Goal: Navigation & Orientation: Find specific page/section

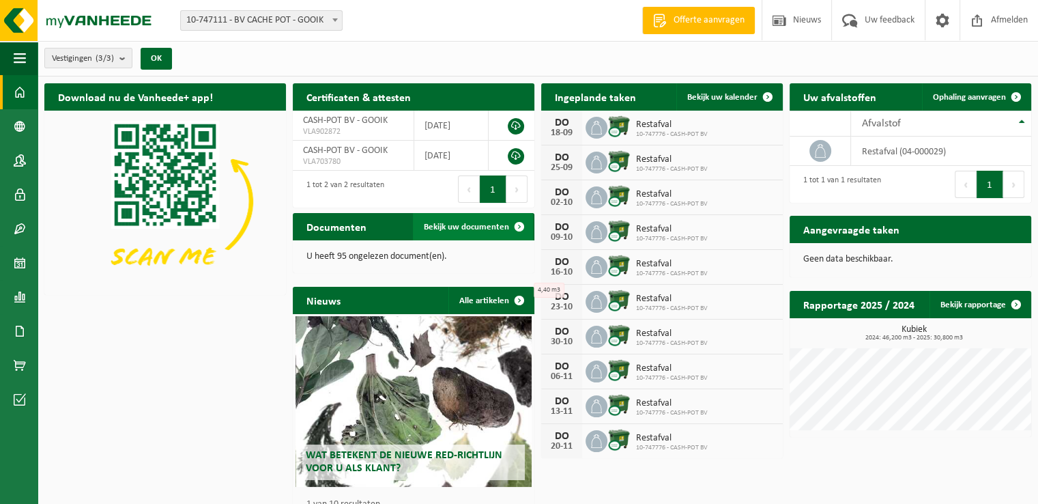
click at [444, 223] on span "Bekijk uw documenten" at bounding box center [466, 227] width 85 height 9
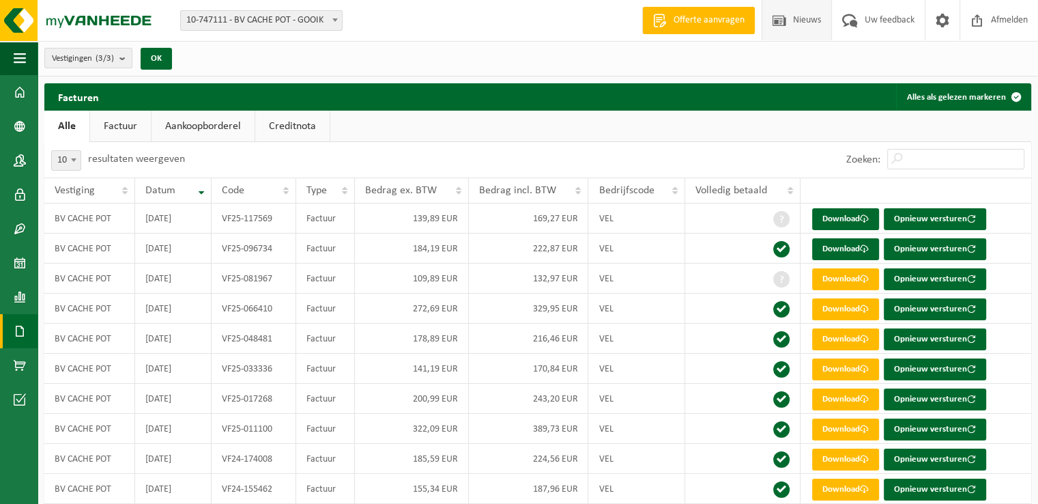
click at [803, 26] on span "Nieuws" at bounding box center [807, 20] width 35 height 40
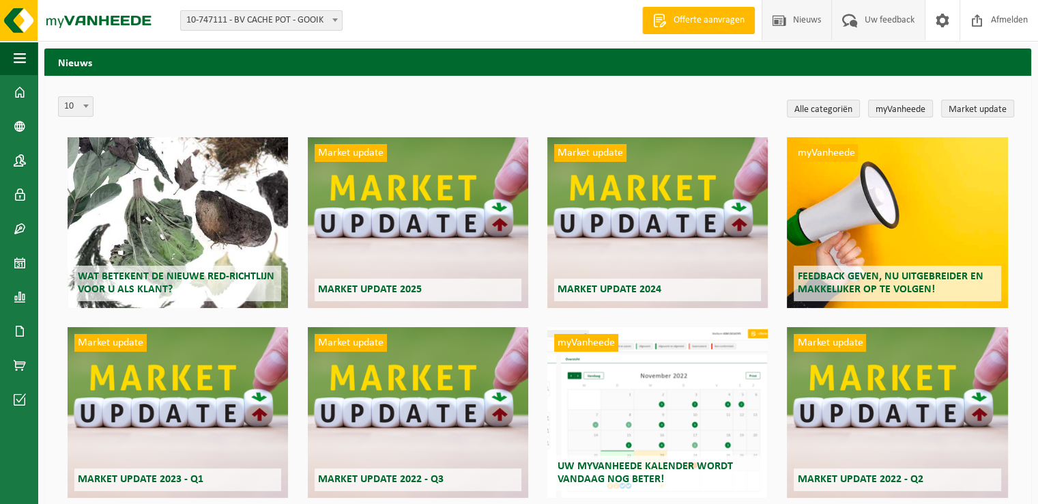
click at [892, 20] on span "Uw feedback" at bounding box center [890, 20] width 57 height 40
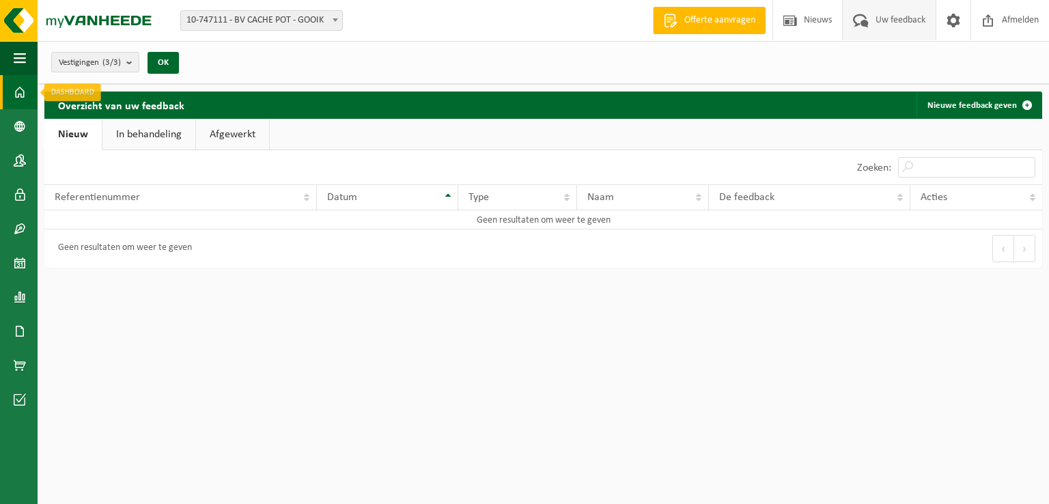
click at [18, 96] on span at bounding box center [20, 92] width 12 height 34
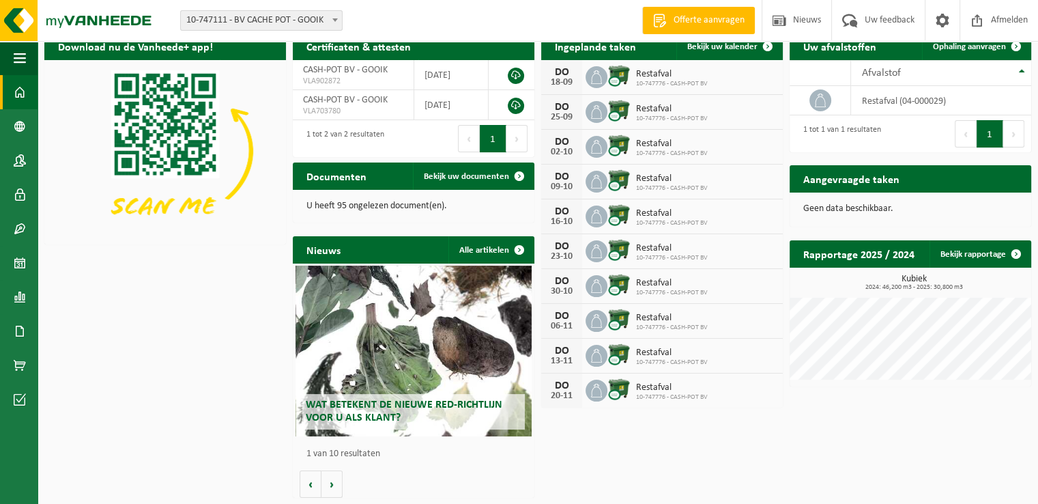
scroll to position [50, 0]
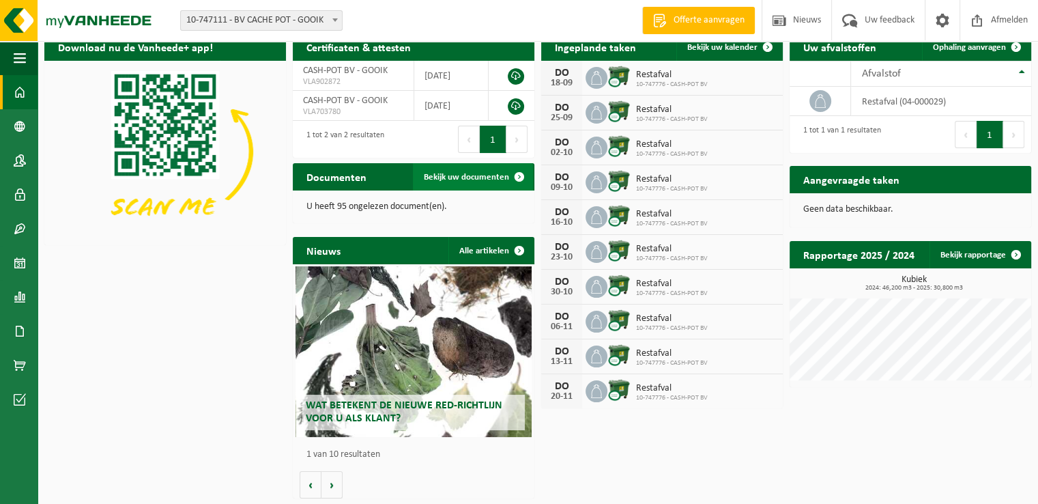
click at [447, 177] on span "Bekijk uw documenten" at bounding box center [466, 177] width 85 height 9
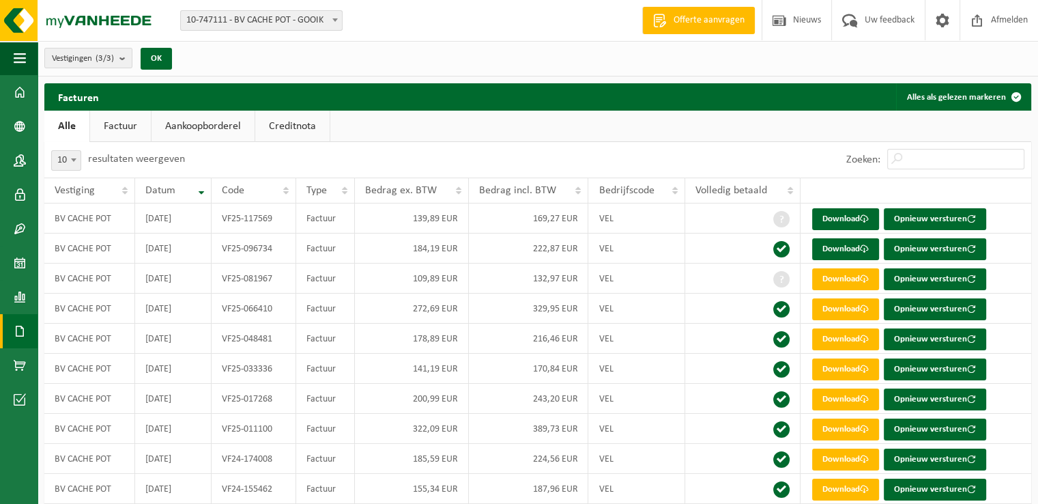
click at [122, 131] on link "Factuur" at bounding box center [120, 126] width 61 height 31
click at [199, 129] on link "Aankoopborderel" at bounding box center [204, 126] width 103 height 31
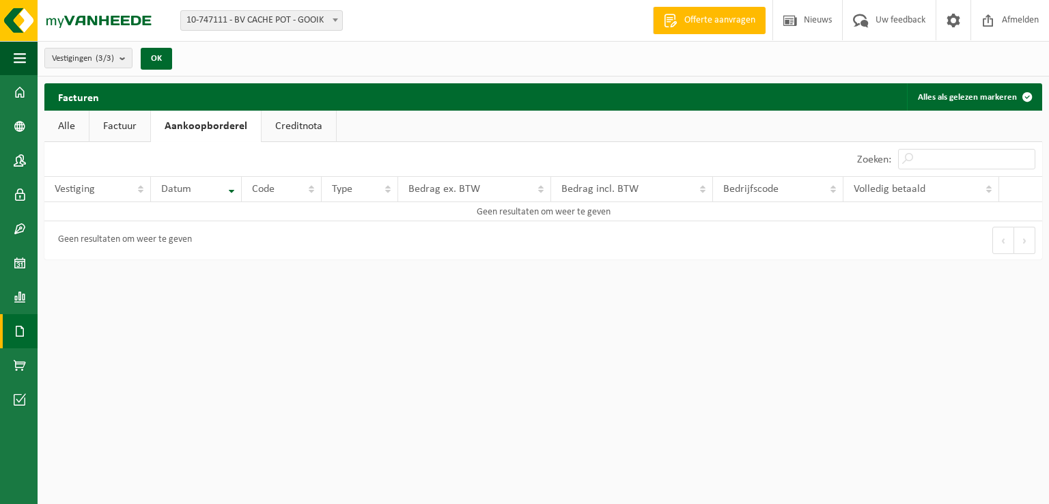
click at [289, 124] on link "Creditnota" at bounding box center [298, 126] width 74 height 31
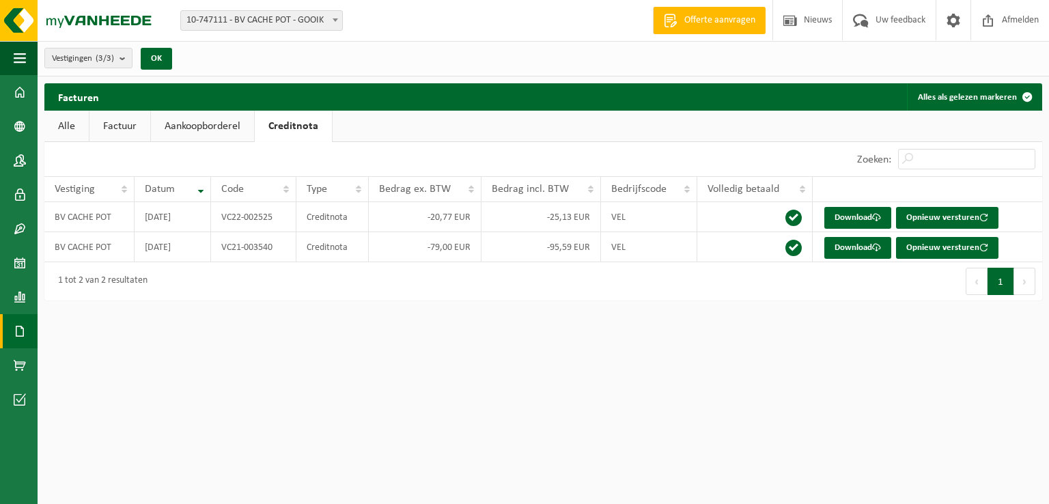
click at [63, 125] on link "Alle" at bounding box center [66, 126] width 44 height 31
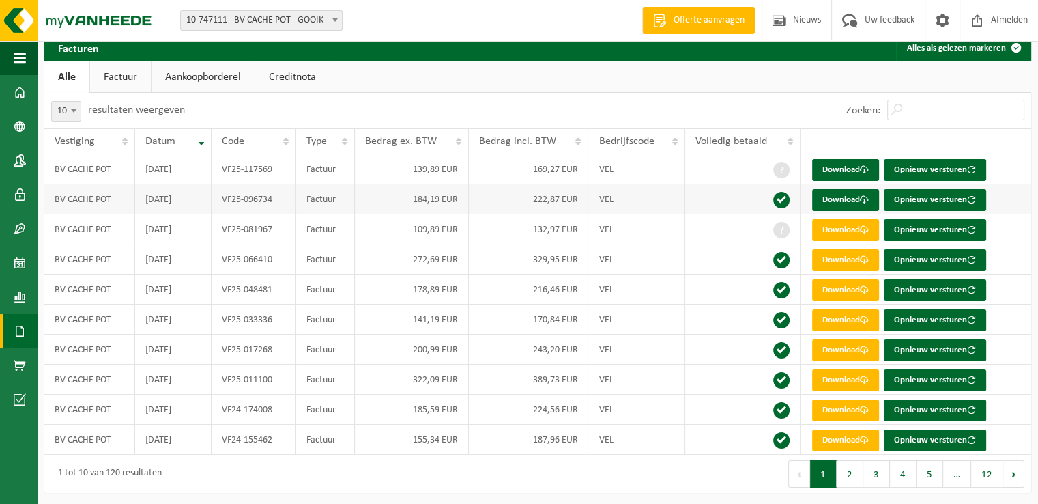
scroll to position [49, 0]
click at [125, 20] on img at bounding box center [82, 20] width 164 height 41
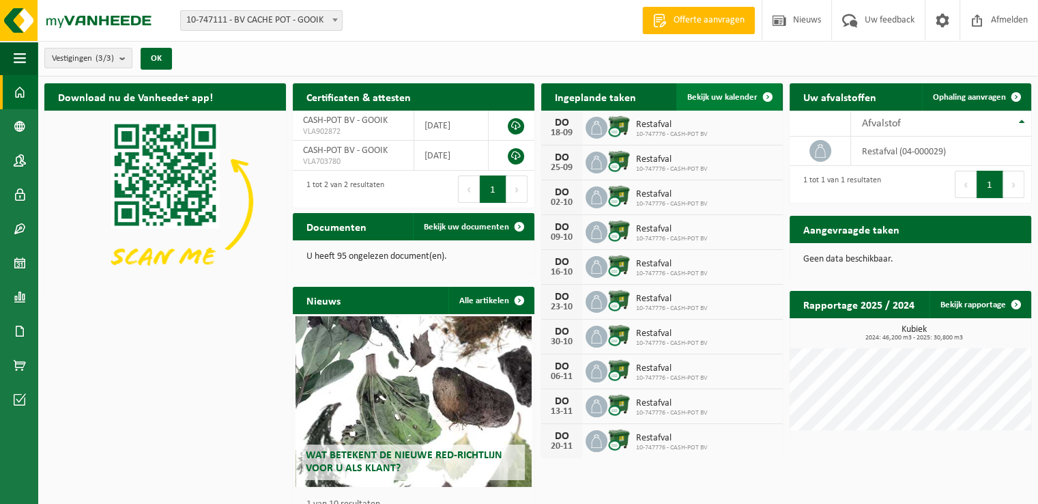
click at [712, 96] on span "Bekijk uw kalender" at bounding box center [723, 97] width 70 height 9
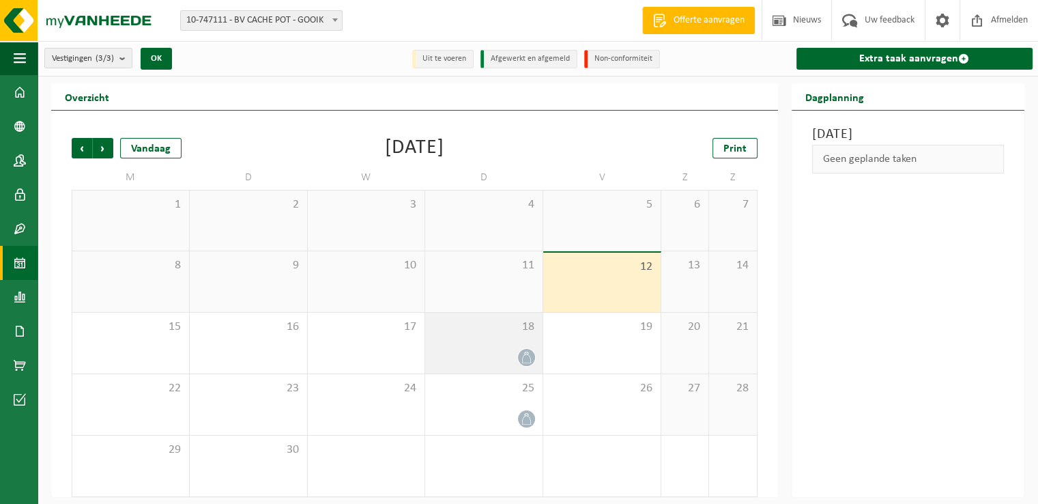
click at [502, 343] on div "18" at bounding box center [483, 343] width 117 height 61
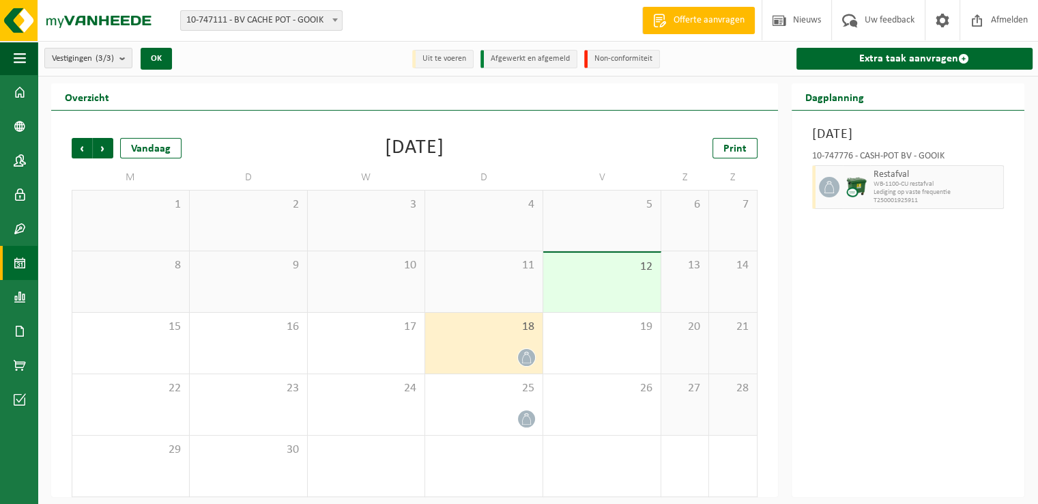
click at [486, 294] on div "11" at bounding box center [483, 281] width 117 height 61
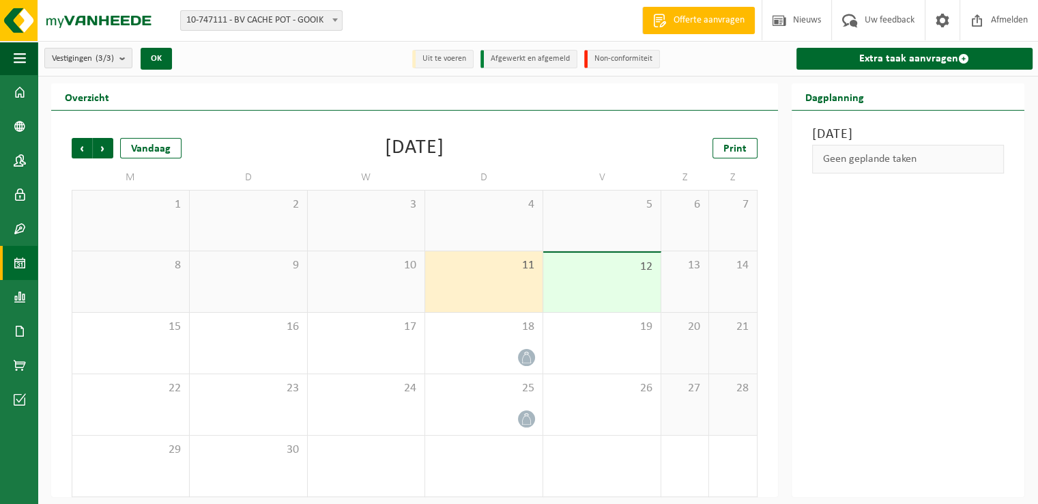
click at [472, 218] on div "4" at bounding box center [483, 220] width 117 height 60
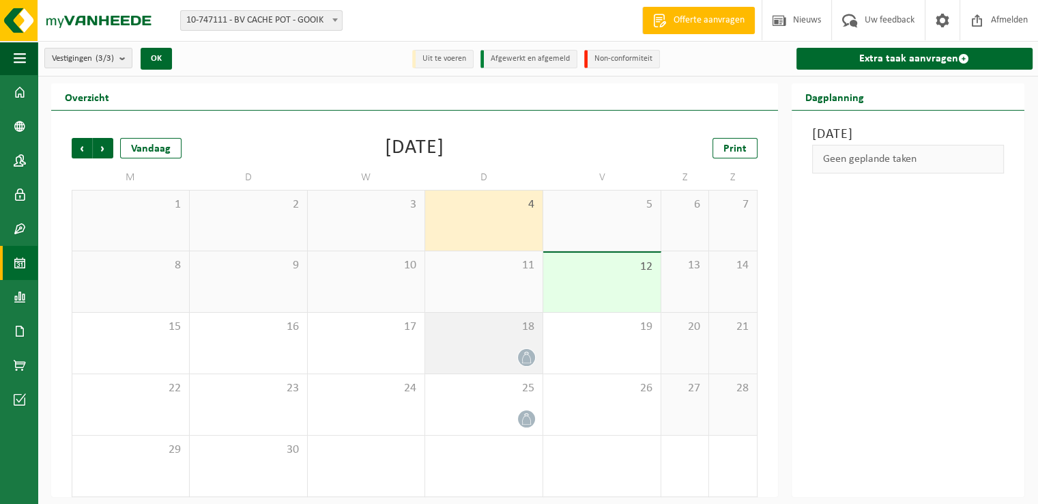
click at [470, 348] on div at bounding box center [484, 357] width 104 height 18
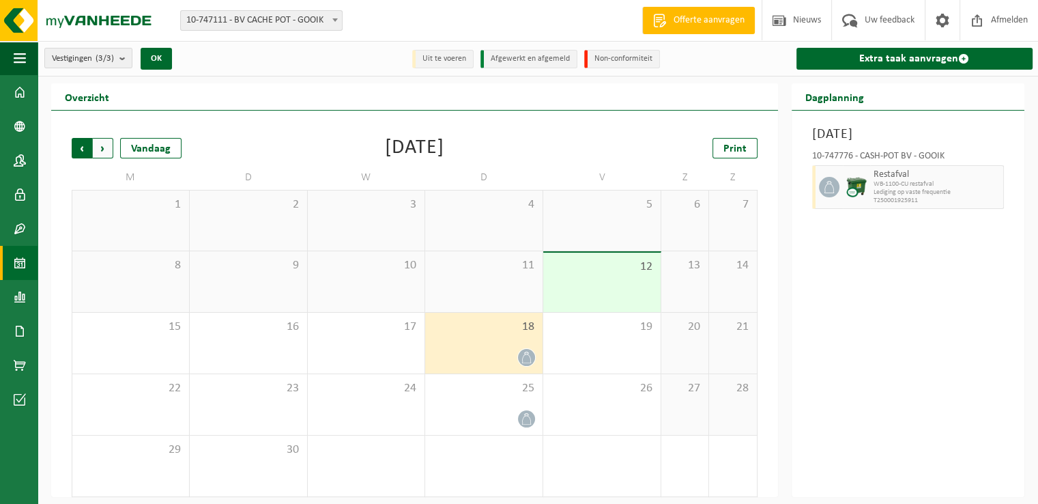
click at [102, 150] on span "Volgende" at bounding box center [103, 148] width 20 height 20
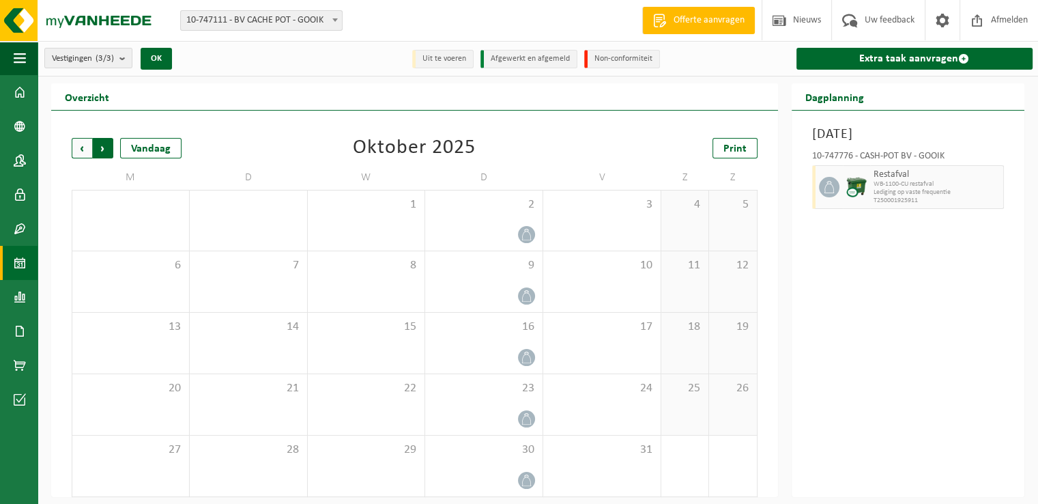
click at [74, 145] on span "Vorige" at bounding box center [82, 148] width 20 height 20
